Goal: Task Accomplishment & Management: Complete application form

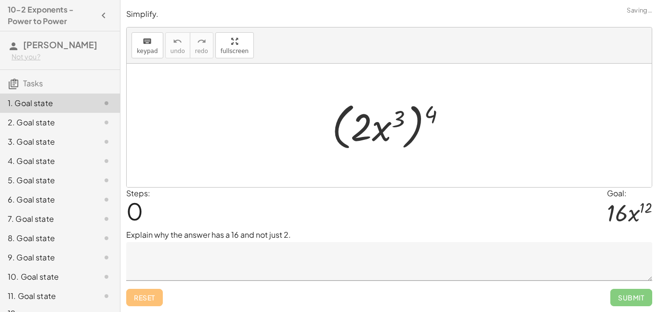
click at [225, 270] on textarea at bounding box center [389, 261] width 526 height 39
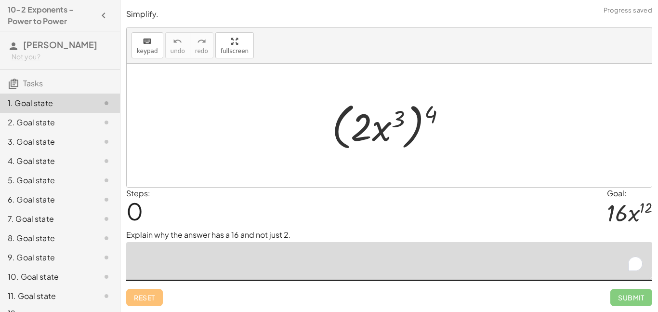
click at [225, 270] on textarea "To enrich screen reader interactions, please activate Accessibility in Grammarl…" at bounding box center [389, 261] width 526 height 39
drag, startPoint x: 430, startPoint y: 124, endPoint x: 453, endPoint y: 125, distance: 22.2
click at [453, 125] on div at bounding box center [393, 125] width 132 height 55
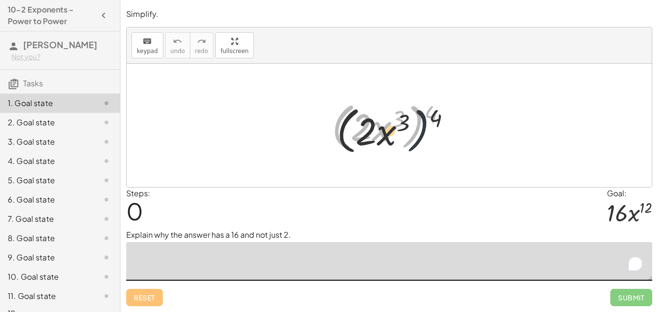
drag, startPoint x: 419, startPoint y: 122, endPoint x: 442, endPoint y: 133, distance: 25.9
click at [442, 133] on div at bounding box center [393, 125] width 132 height 55
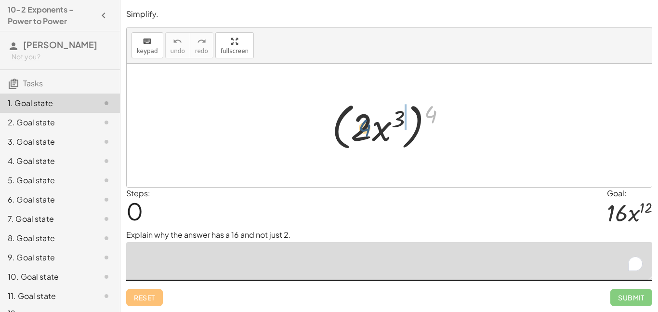
drag, startPoint x: 432, startPoint y: 117, endPoint x: 364, endPoint y: 130, distance: 69.8
click at [364, 130] on div at bounding box center [393, 125] width 132 height 55
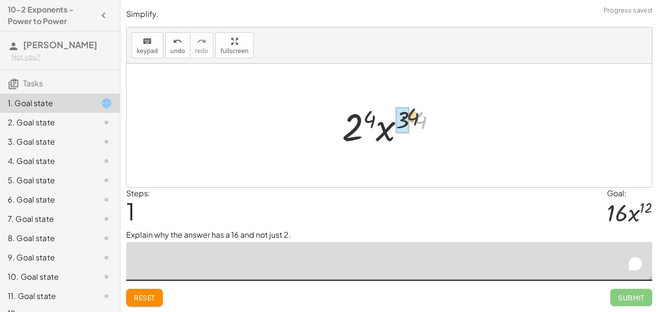
drag, startPoint x: 419, startPoint y: 126, endPoint x: 404, endPoint y: 121, distance: 15.9
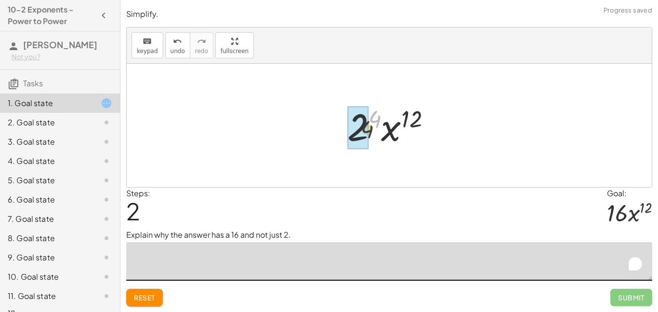
drag, startPoint x: 376, startPoint y: 116, endPoint x: 358, endPoint y: 138, distance: 29.4
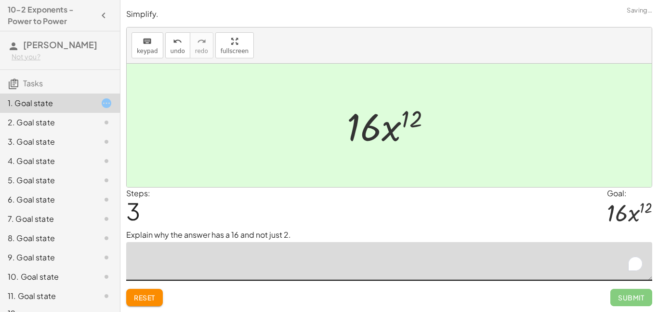
click at [209, 254] on textarea "To enrich screen reader interactions, please activate Accessibility in Grammarl…" at bounding box center [389, 261] width 526 height 39
click at [227, 253] on textarea "To enrich screen reader interactions, please activate Accessibility in Grammarl…" at bounding box center [389, 261] width 526 height 39
type textarea "*"
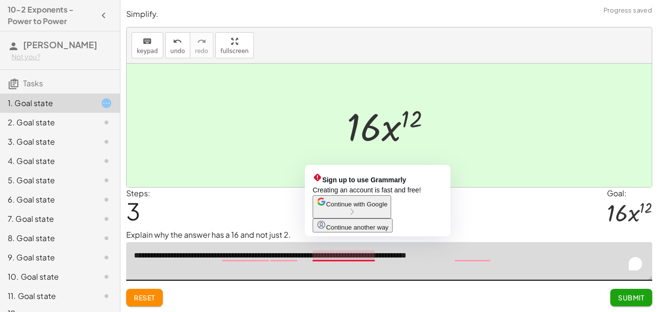
click at [337, 256] on textarea "**********" at bounding box center [389, 261] width 526 height 39
click at [339, 256] on textarea "**********" at bounding box center [389, 261] width 526 height 39
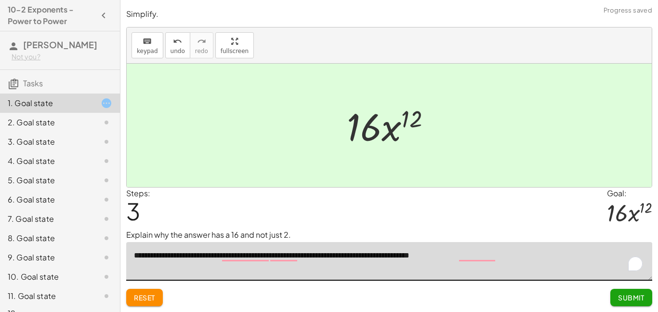
click at [369, 256] on textarea "**********" at bounding box center [389, 261] width 526 height 39
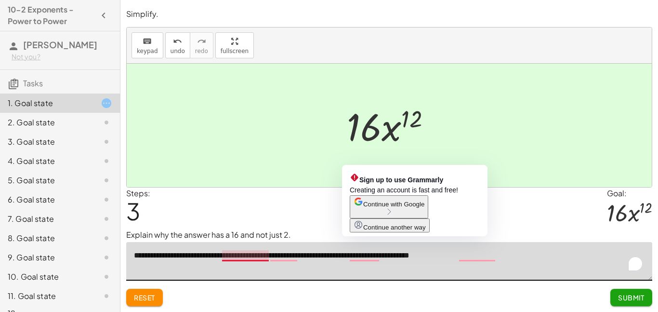
click at [258, 255] on textarea "**********" at bounding box center [389, 261] width 526 height 39
click at [428, 218] on button "Continue with Google" at bounding box center [389, 206] width 79 height 23
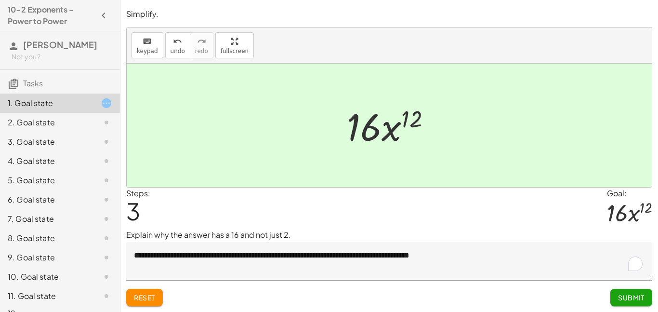
click at [252, 253] on textarea "**********" at bounding box center [389, 261] width 526 height 39
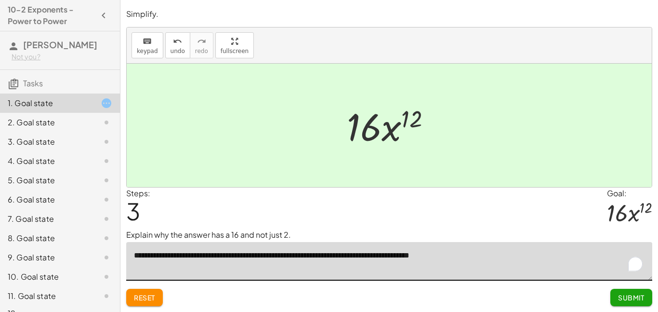
click at [269, 256] on textarea "**********" at bounding box center [389, 261] width 526 height 39
click at [372, 255] on textarea "**********" at bounding box center [389, 261] width 526 height 39
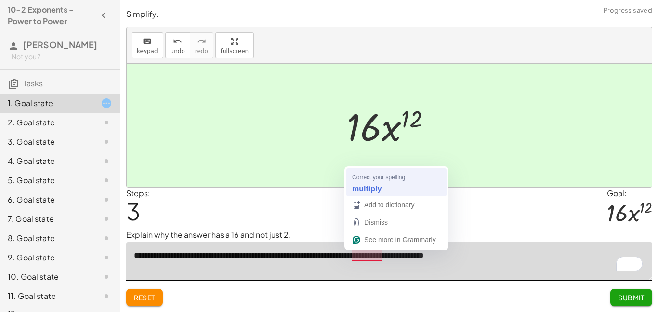
type textarea "**********"
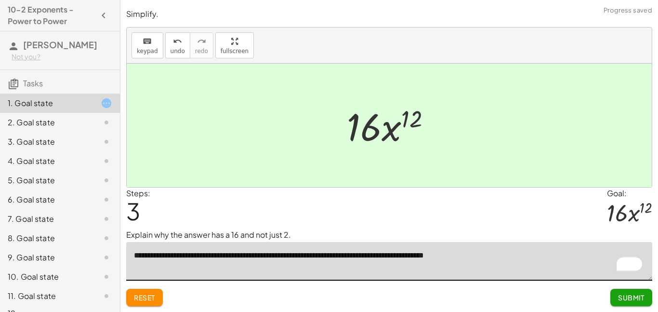
click at [620, 295] on span "Submit" at bounding box center [631, 297] width 27 height 9
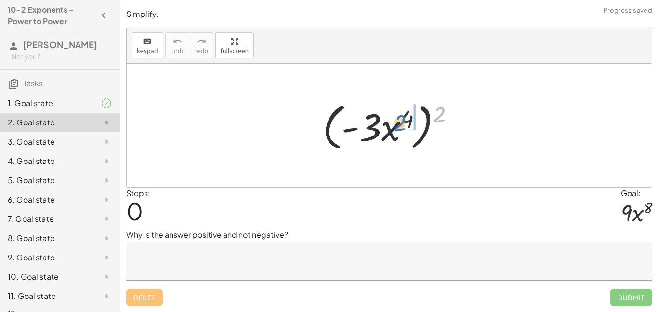
drag, startPoint x: 443, startPoint y: 109, endPoint x: 403, endPoint y: 118, distance: 41.0
click at [403, 118] on div at bounding box center [392, 125] width 149 height 55
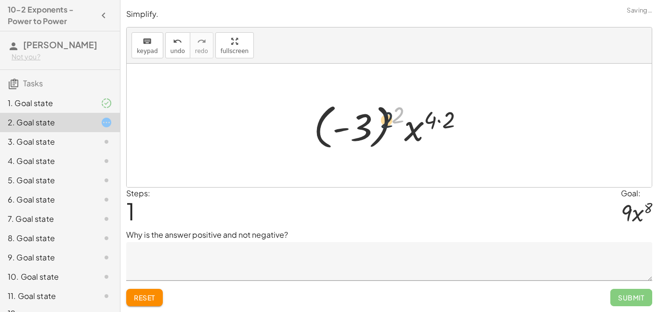
drag, startPoint x: 394, startPoint y: 117, endPoint x: 365, endPoint y: 129, distance: 31.3
click at [365, 129] on div at bounding box center [393, 125] width 168 height 53
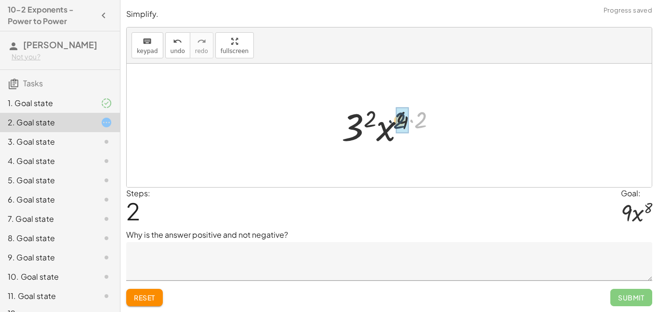
drag, startPoint x: 418, startPoint y: 125, endPoint x: 396, endPoint y: 125, distance: 22.7
drag, startPoint x: 374, startPoint y: 122, endPoint x: 358, endPoint y: 137, distance: 22.5
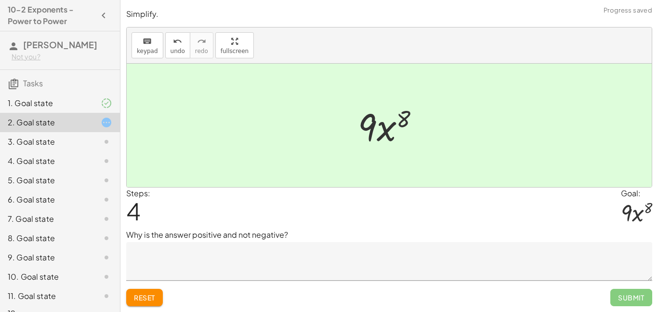
click at [334, 231] on p "Why is the answer positive and not negative?" at bounding box center [389, 235] width 526 height 12
click at [321, 259] on textarea at bounding box center [389, 261] width 526 height 39
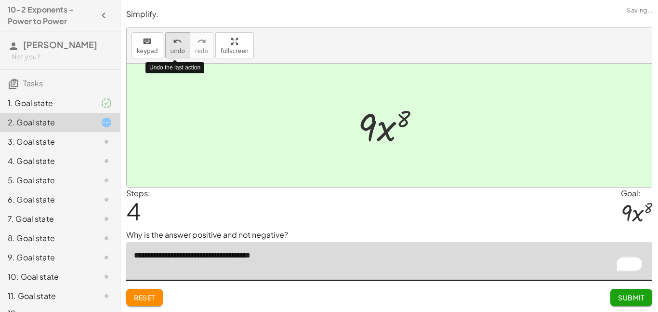
click at [178, 45] on icon "undo" at bounding box center [177, 42] width 9 height 12
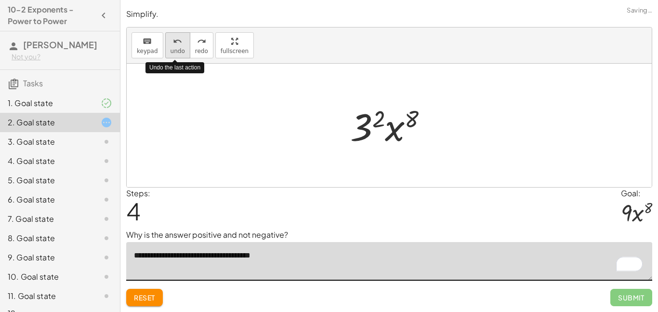
click at [178, 45] on icon "undo" at bounding box center [177, 42] width 9 height 12
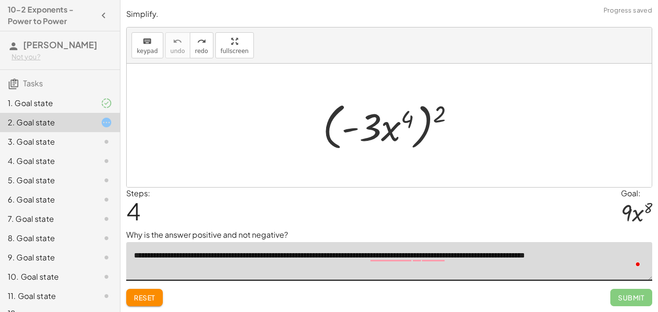
drag, startPoint x: 565, startPoint y: 259, endPoint x: 534, endPoint y: 259, distance: 31.3
click at [534, 259] on textarea "**********" at bounding box center [389, 261] width 526 height 39
click at [481, 255] on textarea "**********" at bounding box center [389, 261] width 526 height 39
drag, startPoint x: 282, startPoint y: 266, endPoint x: 181, endPoint y: 266, distance: 101.2
click at [181, 266] on textarea "**********" at bounding box center [389, 261] width 526 height 39
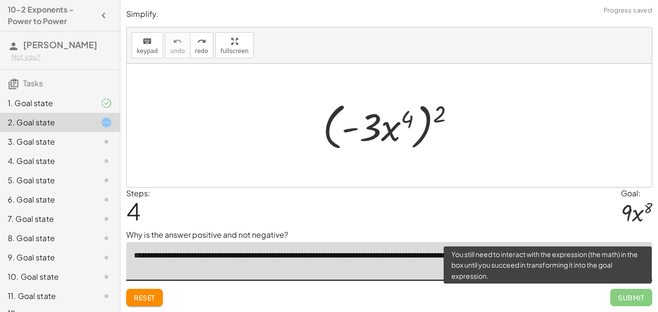
type textarea "**********"
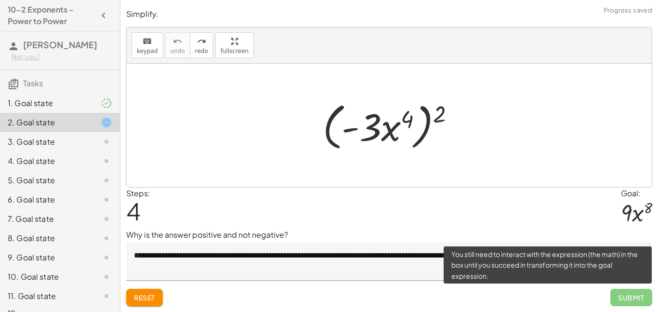
click at [613, 294] on span "Submit" at bounding box center [632, 297] width 42 height 17
click at [620, 295] on span "Submit" at bounding box center [632, 297] width 42 height 17
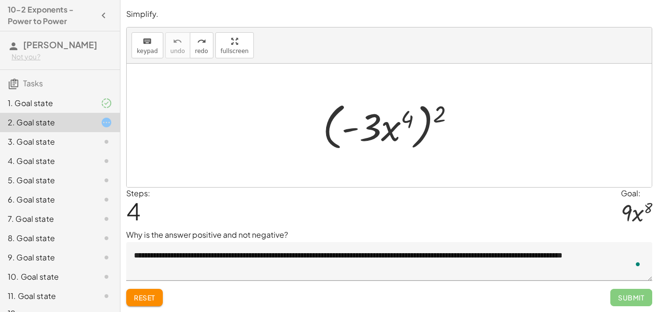
click at [323, 234] on p "Why is the answer positive and not negative?" at bounding box center [389, 235] width 526 height 12
drag, startPoint x: 445, startPoint y: 117, endPoint x: 353, endPoint y: 133, distance: 93.3
click at [353, 133] on div at bounding box center [392, 125] width 149 height 55
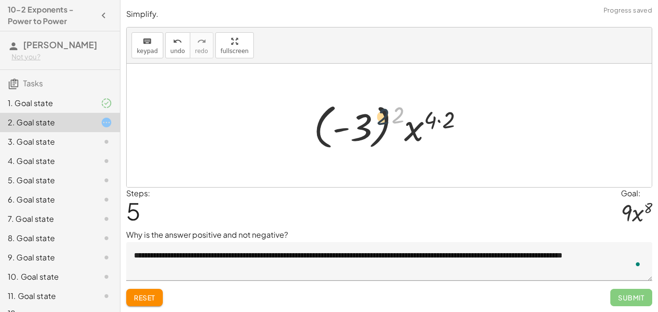
drag, startPoint x: 400, startPoint y: 118, endPoint x: 379, endPoint y: 120, distance: 21.8
click at [379, 120] on div at bounding box center [393, 125] width 168 height 53
drag, startPoint x: 449, startPoint y: 122, endPoint x: 436, endPoint y: 121, distance: 13.1
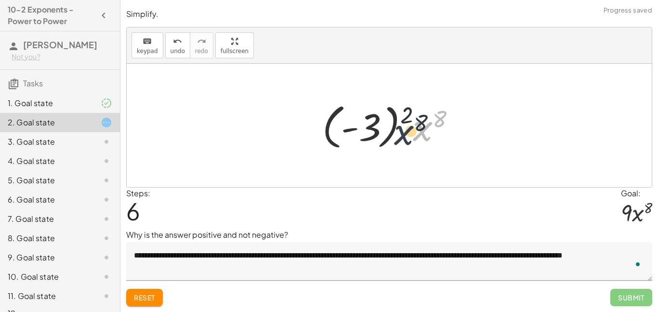
drag, startPoint x: 414, startPoint y: 118, endPoint x: 390, endPoint y: 122, distance: 24.1
click at [390, 122] on div at bounding box center [393, 125] width 151 height 53
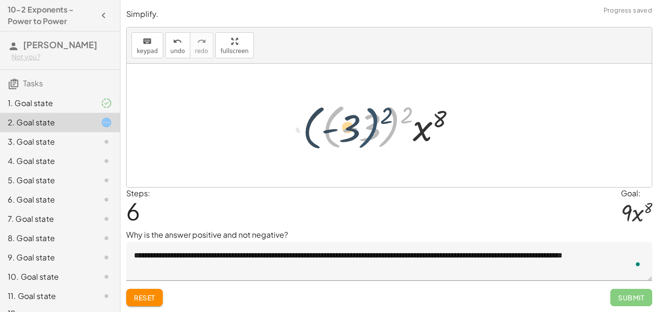
drag, startPoint x: 400, startPoint y: 117, endPoint x: 379, endPoint y: 118, distance: 20.7
click at [379, 118] on div at bounding box center [393, 125] width 151 height 53
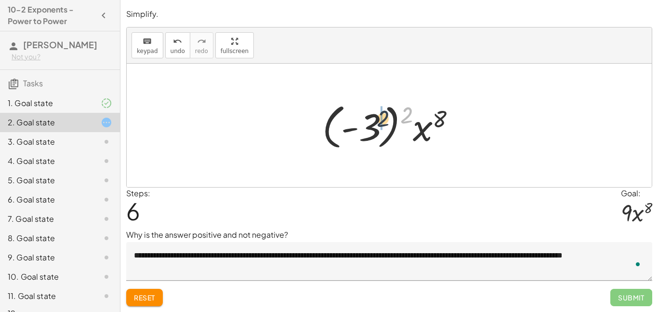
drag, startPoint x: 405, startPoint y: 118, endPoint x: 377, endPoint y: 123, distance: 28.4
click at [377, 123] on div at bounding box center [393, 125] width 151 height 53
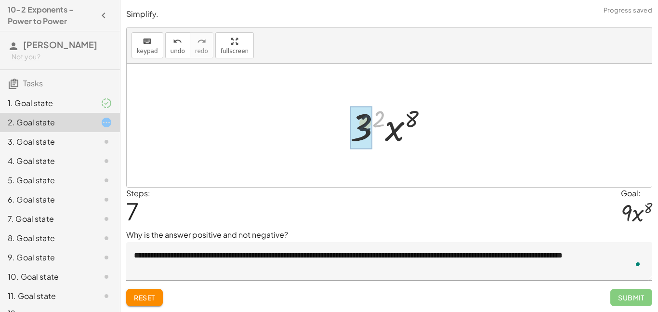
drag, startPoint x: 382, startPoint y: 117, endPoint x: 366, endPoint y: 121, distance: 16.6
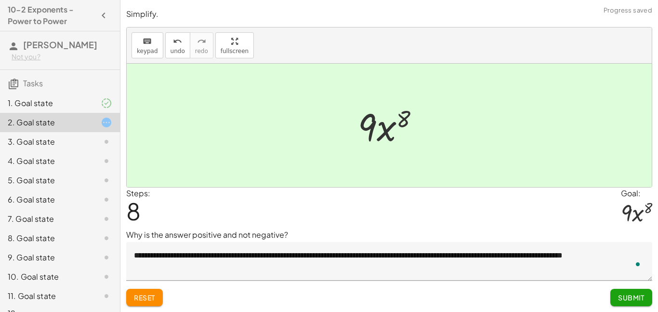
click at [623, 298] on span "Submit" at bounding box center [631, 297] width 27 height 9
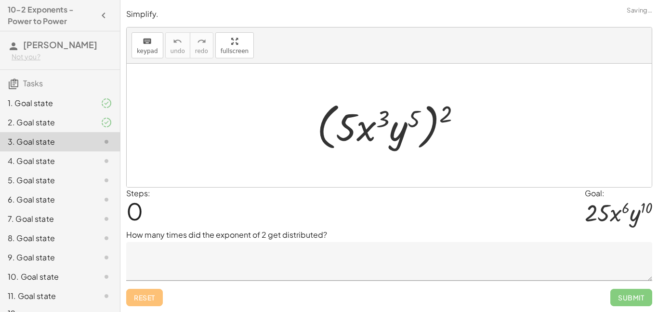
click at [278, 252] on textarea at bounding box center [389, 261] width 526 height 39
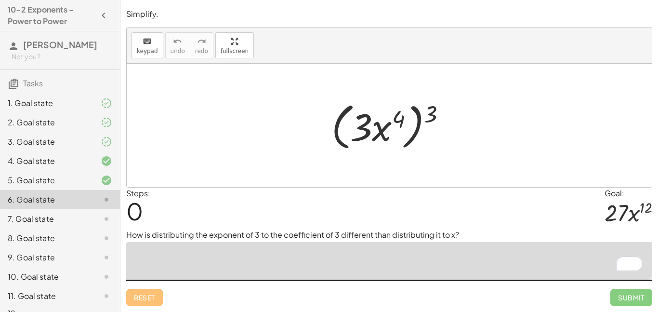
click at [410, 266] on textarea "To enrich screen reader interactions, please activate Accessibility in Grammarl…" at bounding box center [389, 261] width 526 height 39
type textarea "**********"
drag, startPoint x: 435, startPoint y: 118, endPoint x: 404, endPoint y: 120, distance: 31.4
click at [404, 120] on div at bounding box center [393, 125] width 133 height 55
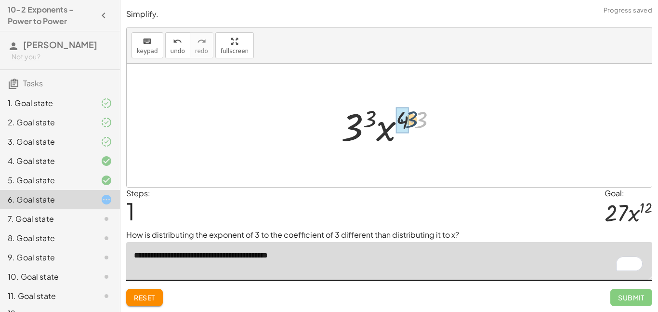
drag, startPoint x: 417, startPoint y: 120, endPoint x: 401, endPoint y: 119, distance: 15.9
click at [371, 121] on div at bounding box center [393, 126] width 102 height 50
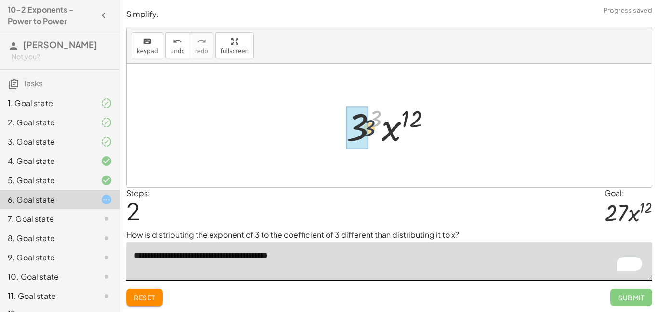
drag, startPoint x: 373, startPoint y: 123, endPoint x: 363, endPoint y: 135, distance: 15.8
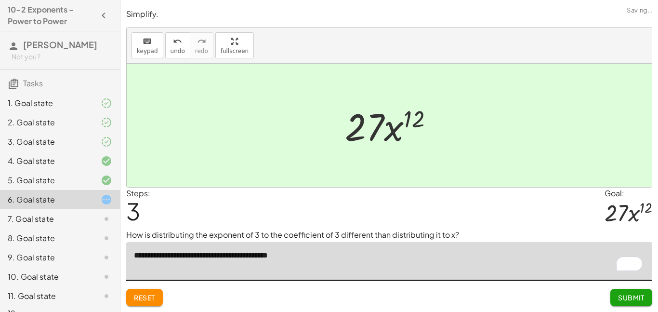
click at [634, 296] on span "Submit" at bounding box center [631, 297] width 27 height 9
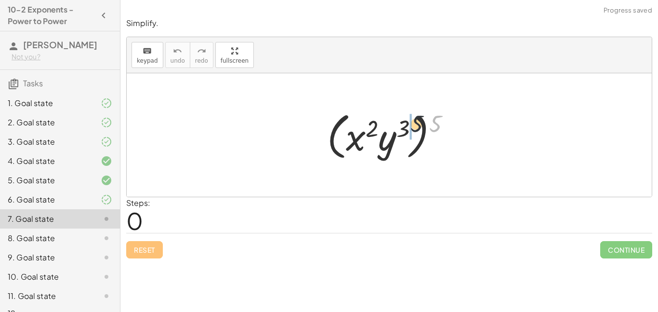
drag, startPoint x: 437, startPoint y: 121, endPoint x: 394, endPoint y: 121, distance: 42.9
click at [394, 121] on div at bounding box center [392, 134] width 141 height 55
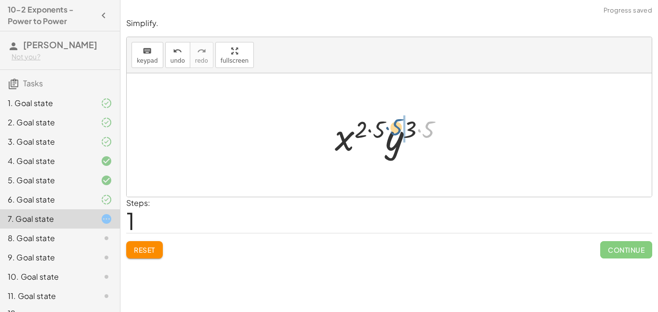
drag, startPoint x: 431, startPoint y: 123, endPoint x: 343, endPoint y: 83, distance: 96.4
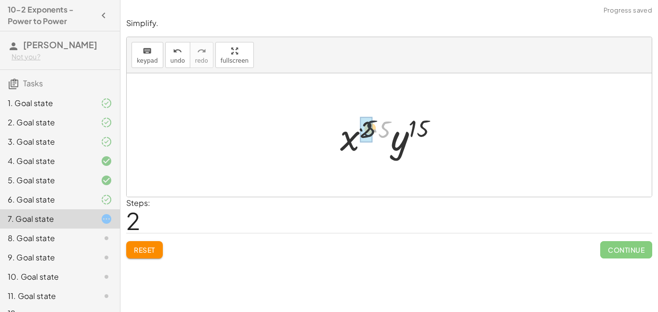
drag, startPoint x: 383, startPoint y: 124, endPoint x: 366, endPoint y: 122, distance: 17.4
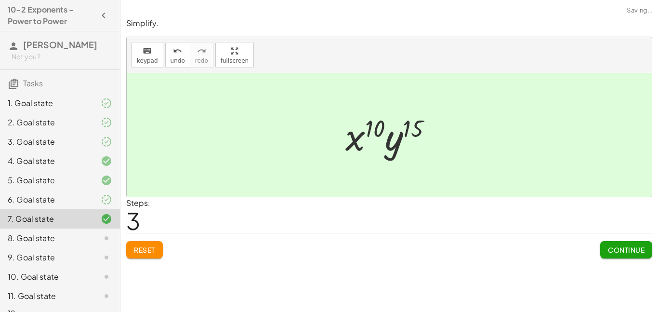
click at [612, 250] on span "Continue" at bounding box center [626, 249] width 37 height 9
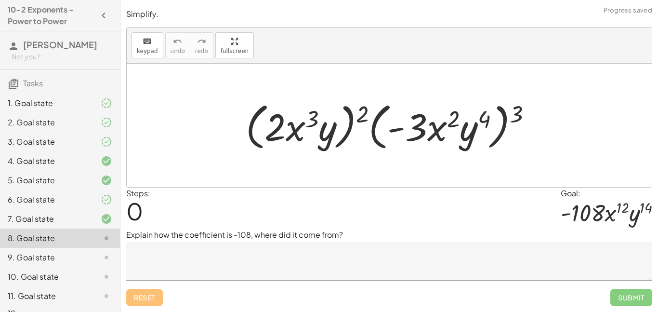
click at [282, 265] on textarea at bounding box center [389, 261] width 526 height 39
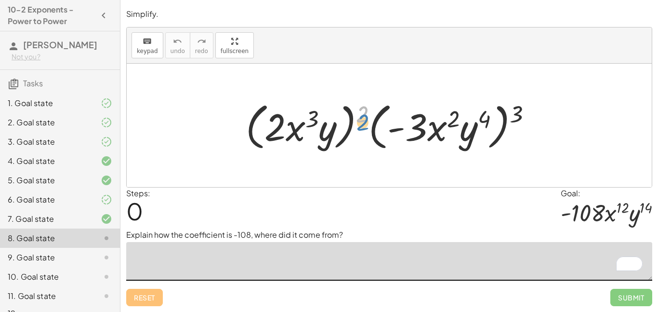
drag, startPoint x: 364, startPoint y: 113, endPoint x: 364, endPoint y: 122, distance: 9.2
click at [364, 122] on div at bounding box center [393, 125] width 304 height 55
type textarea "*"
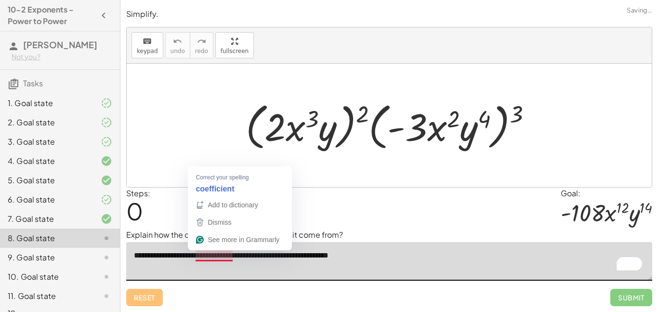
click at [212, 255] on textarea "**********" at bounding box center [389, 261] width 526 height 39
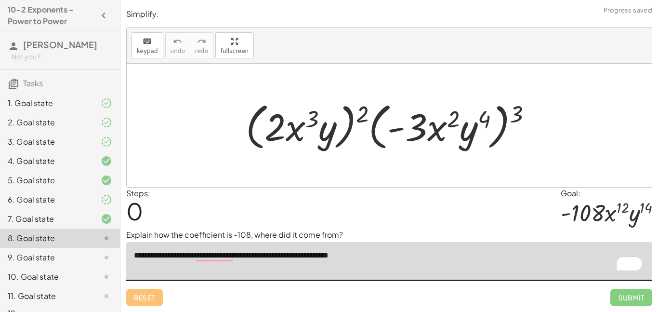
click at [396, 254] on textarea "**********" at bounding box center [389, 261] width 526 height 39
type textarea "**********"
drag, startPoint x: 360, startPoint y: 106, endPoint x: 336, endPoint y: 114, distance: 24.5
click at [336, 114] on div at bounding box center [393, 125] width 304 height 55
drag, startPoint x: 366, startPoint y: 114, endPoint x: 297, endPoint y: 115, distance: 68.4
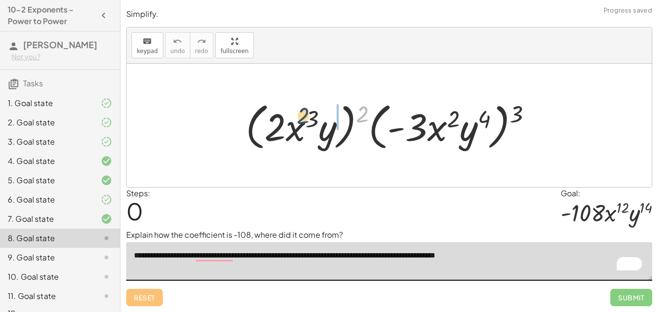
click at [297, 115] on div at bounding box center [393, 125] width 304 height 55
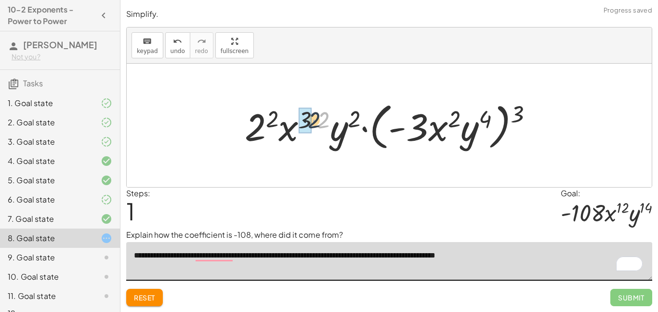
drag, startPoint x: 321, startPoint y: 117, endPoint x: 311, endPoint y: 117, distance: 10.6
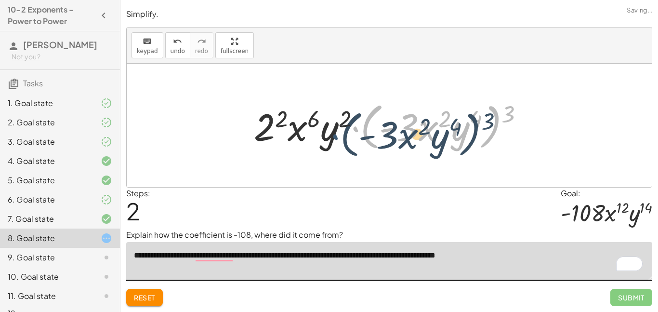
drag, startPoint x: 352, startPoint y: 118, endPoint x: 331, endPoint y: 126, distance: 22.1
click at [331, 126] on div at bounding box center [392, 125] width 287 height 55
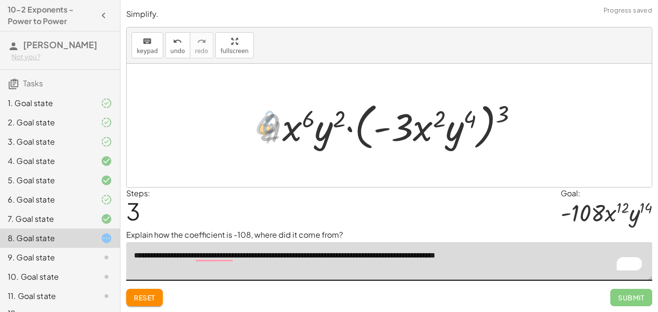
drag, startPoint x: 280, startPoint y: 118, endPoint x: 270, endPoint y: 120, distance: 9.4
click at [270, 120] on div at bounding box center [392, 125] width 275 height 55
click at [421, 124] on div at bounding box center [392, 125] width 275 height 55
click at [439, 120] on div at bounding box center [392, 125] width 275 height 55
click at [506, 117] on div at bounding box center [392, 125] width 275 height 55
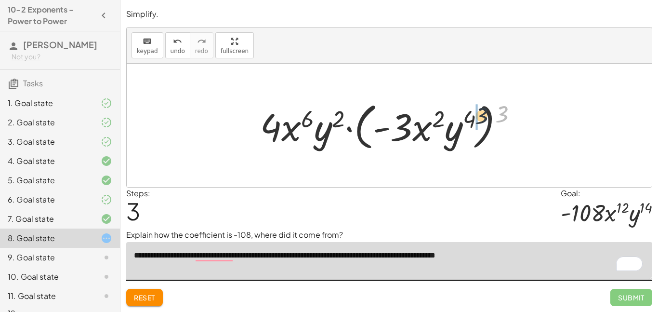
drag, startPoint x: 506, startPoint y: 117, endPoint x: 446, endPoint y: 111, distance: 60.0
click at [446, 111] on div at bounding box center [392, 125] width 275 height 55
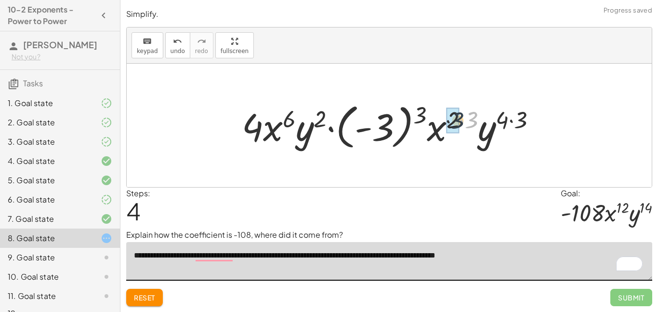
drag, startPoint x: 473, startPoint y: 118, endPoint x: 456, endPoint y: 119, distance: 16.9
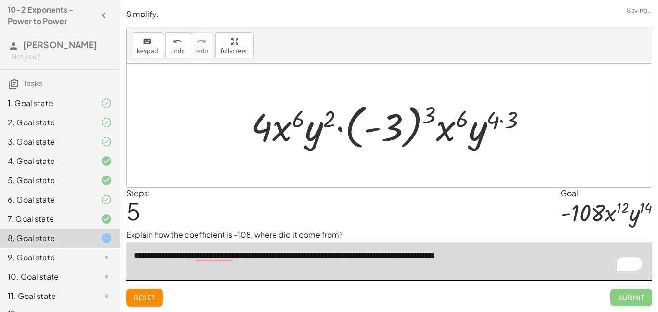
click at [428, 117] on div at bounding box center [392, 125] width 293 height 53
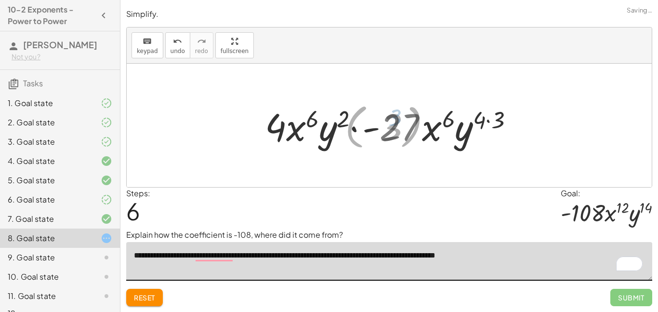
click at [406, 123] on div at bounding box center [393, 126] width 259 height 50
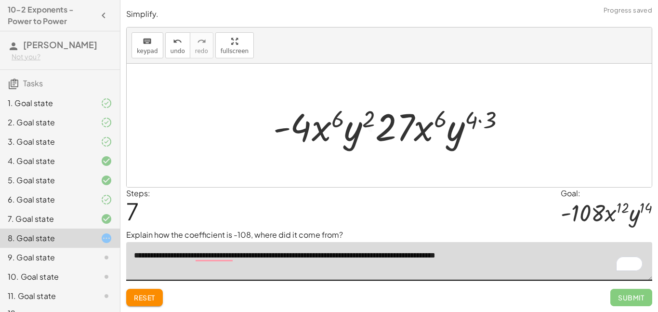
click at [494, 119] on div at bounding box center [393, 126] width 250 height 50
click at [484, 120] on div at bounding box center [393, 126] width 240 height 50
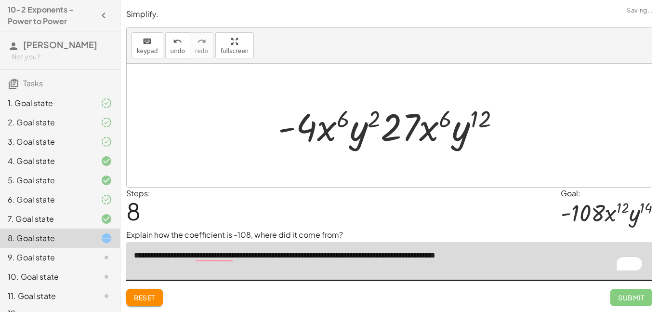
click at [473, 123] on div at bounding box center [393, 126] width 240 height 50
click at [474, 122] on div at bounding box center [393, 126] width 240 height 50
click at [486, 118] on div at bounding box center [393, 126] width 240 height 50
click at [175, 52] on span "undo" at bounding box center [178, 51] width 14 height 7
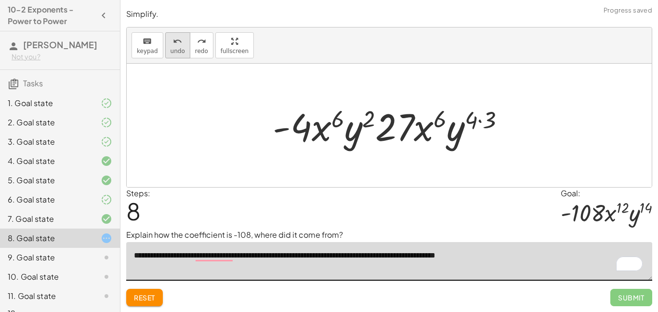
click at [171, 53] on span "undo" at bounding box center [178, 51] width 14 height 7
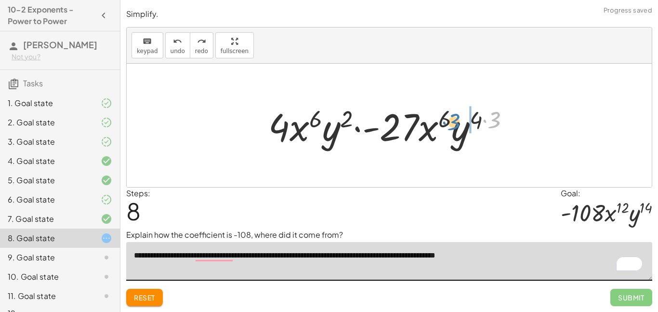
drag, startPoint x: 486, startPoint y: 125, endPoint x: 516, endPoint y: 150, distance: 39.0
click at [516, 150] on div at bounding box center [393, 126] width 259 height 50
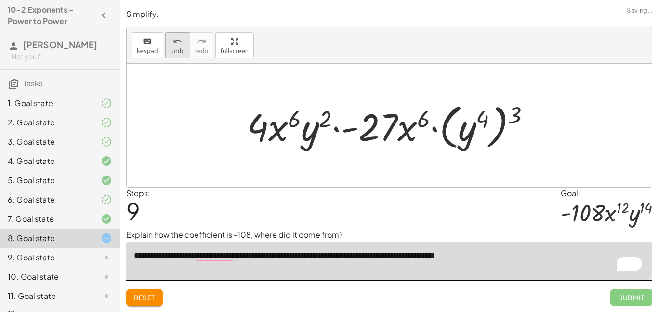
click at [176, 41] on icon "undo" at bounding box center [177, 42] width 9 height 12
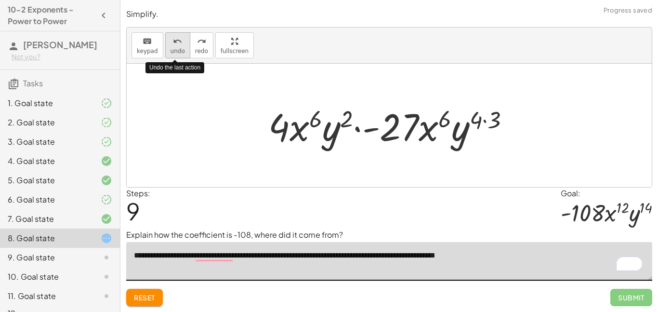
click at [176, 41] on icon "undo" at bounding box center [177, 42] width 9 height 12
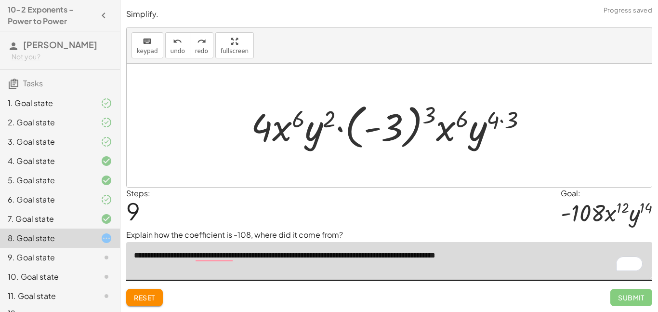
click at [427, 123] on div at bounding box center [392, 125] width 293 height 53
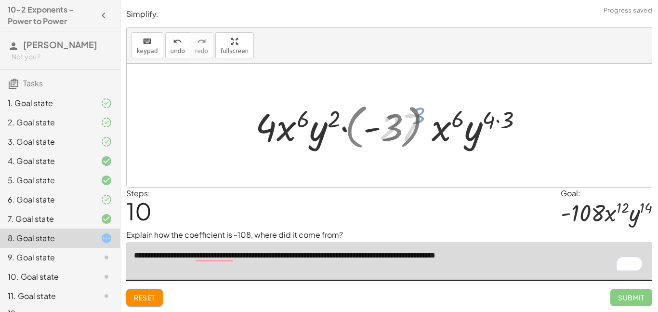
click at [408, 127] on div at bounding box center [393, 126] width 259 height 50
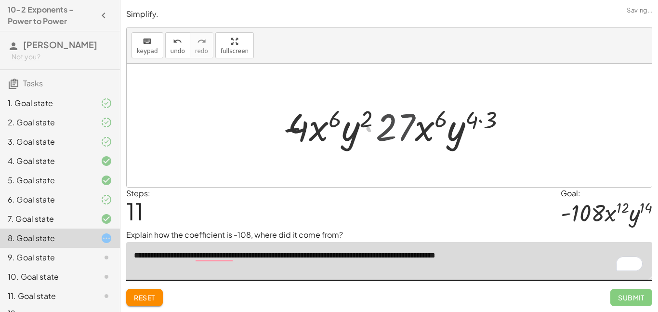
click at [452, 118] on div at bounding box center [393, 126] width 250 height 50
click at [434, 120] on div at bounding box center [393, 126] width 250 height 50
click at [438, 121] on div at bounding box center [393, 126] width 250 height 50
click at [444, 122] on div at bounding box center [393, 126] width 250 height 50
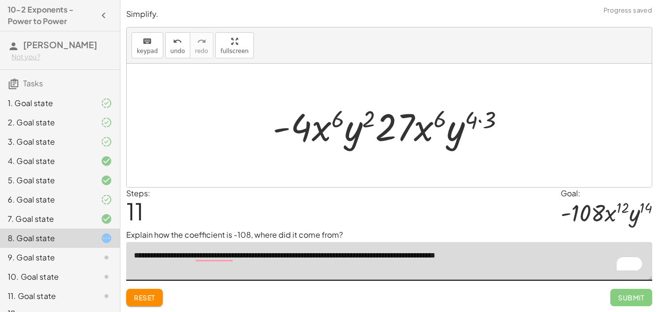
click at [468, 125] on div at bounding box center [393, 126] width 250 height 50
click at [473, 122] on div at bounding box center [393, 126] width 250 height 50
click at [489, 118] on div at bounding box center [393, 126] width 250 height 50
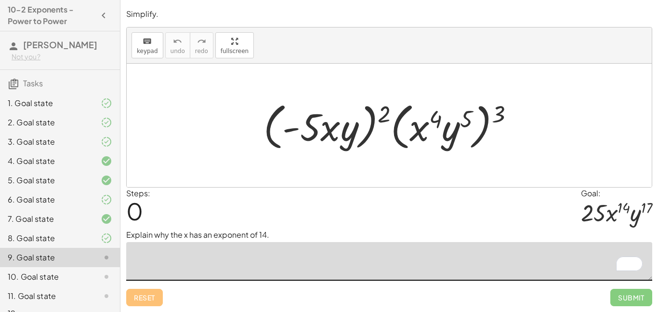
scroll to position [17, 0]
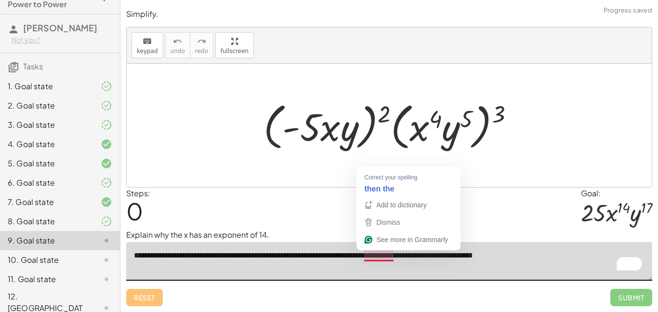
click at [380, 257] on textarea "**********" at bounding box center [389, 261] width 526 height 39
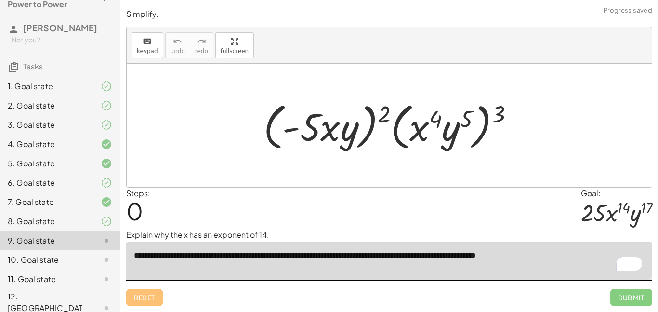
click at [558, 260] on textarea "**********" at bounding box center [389, 261] width 526 height 39
click at [349, 255] on textarea "**********" at bounding box center [389, 261] width 526 height 39
type textarea "**********"
